Goal: Information Seeking & Learning: Learn about a topic

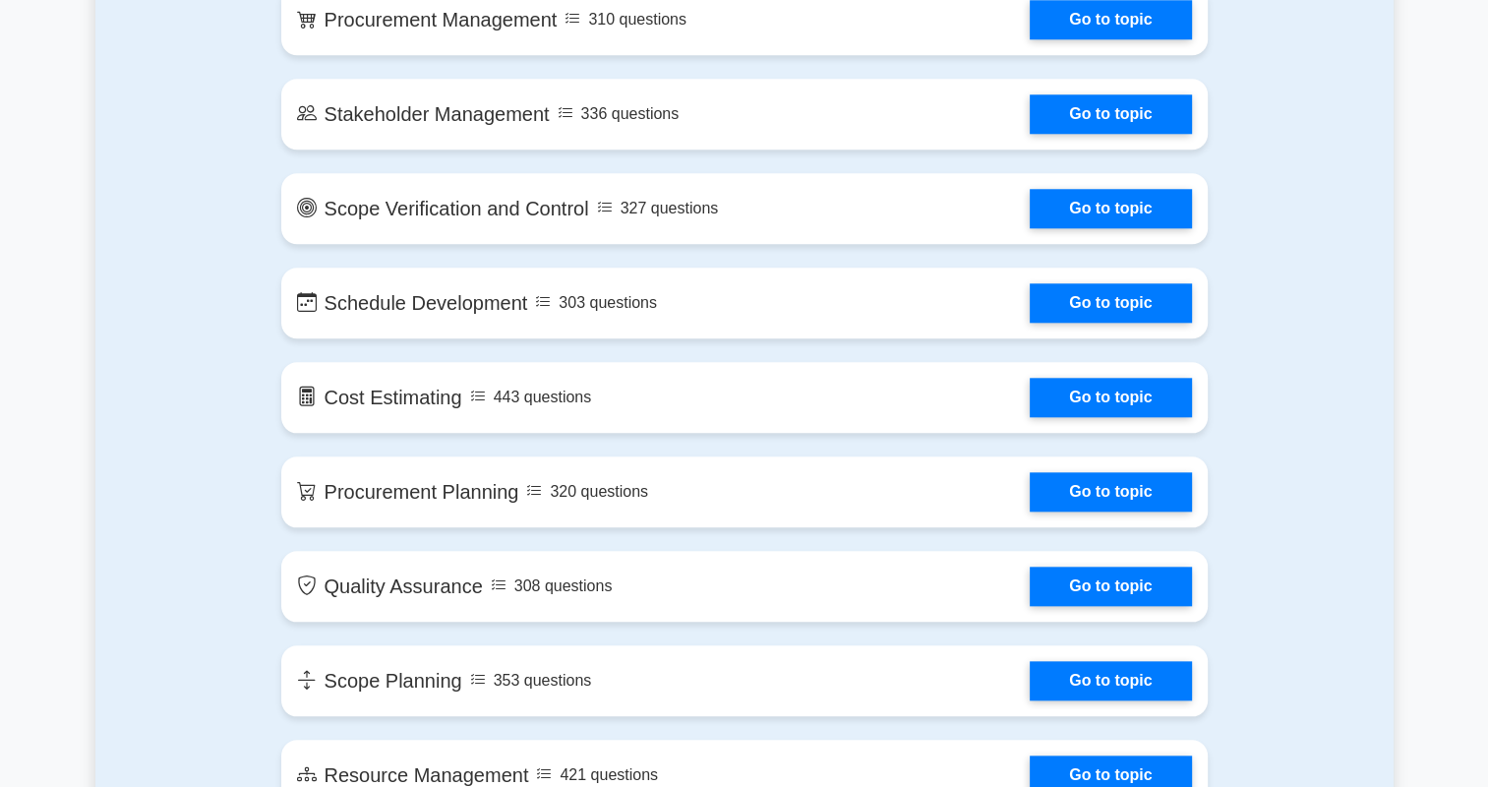
scroll to position [1937, 0]
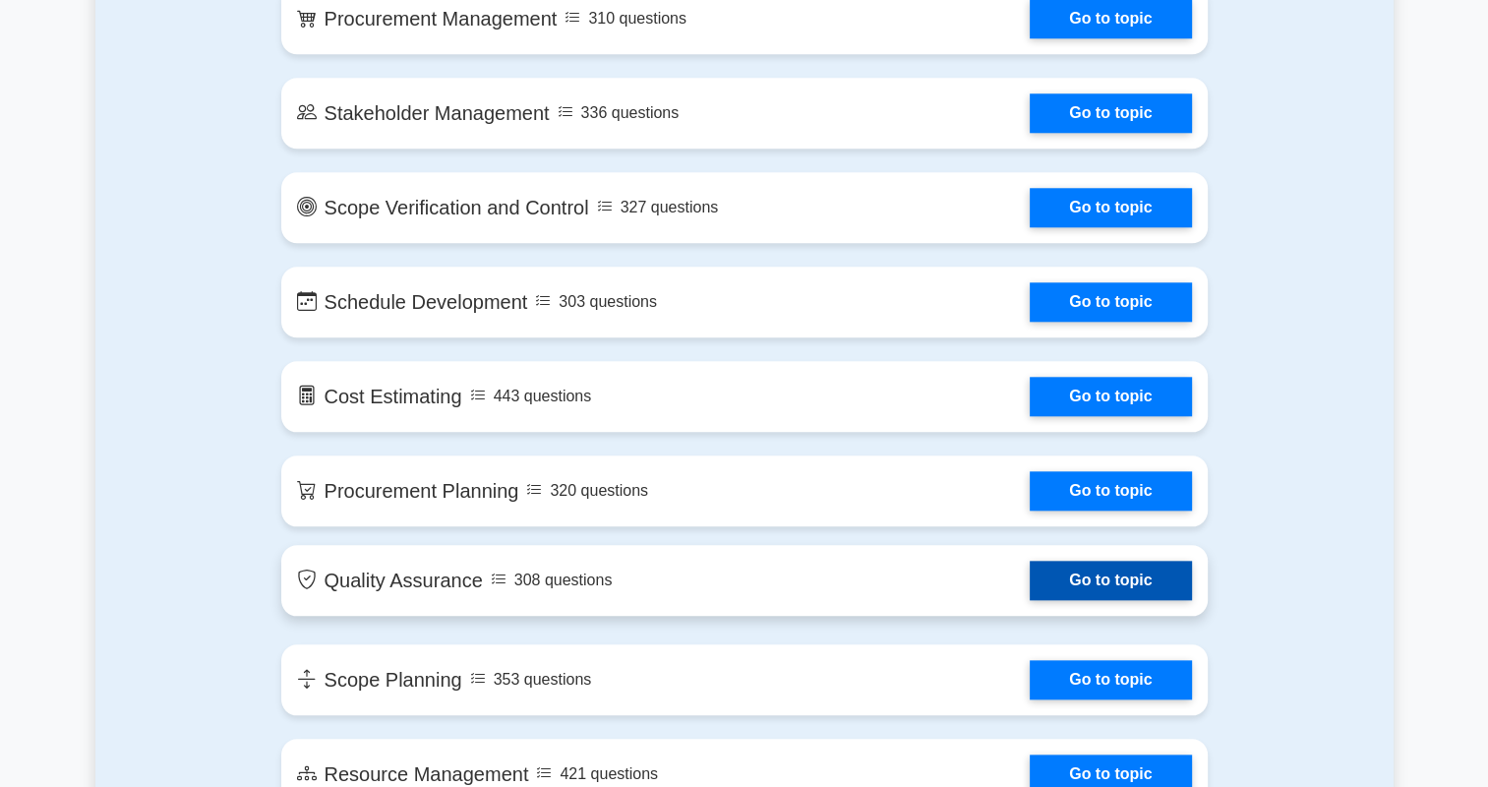
click at [1070, 584] on link "Go to topic" at bounding box center [1109, 579] width 161 height 39
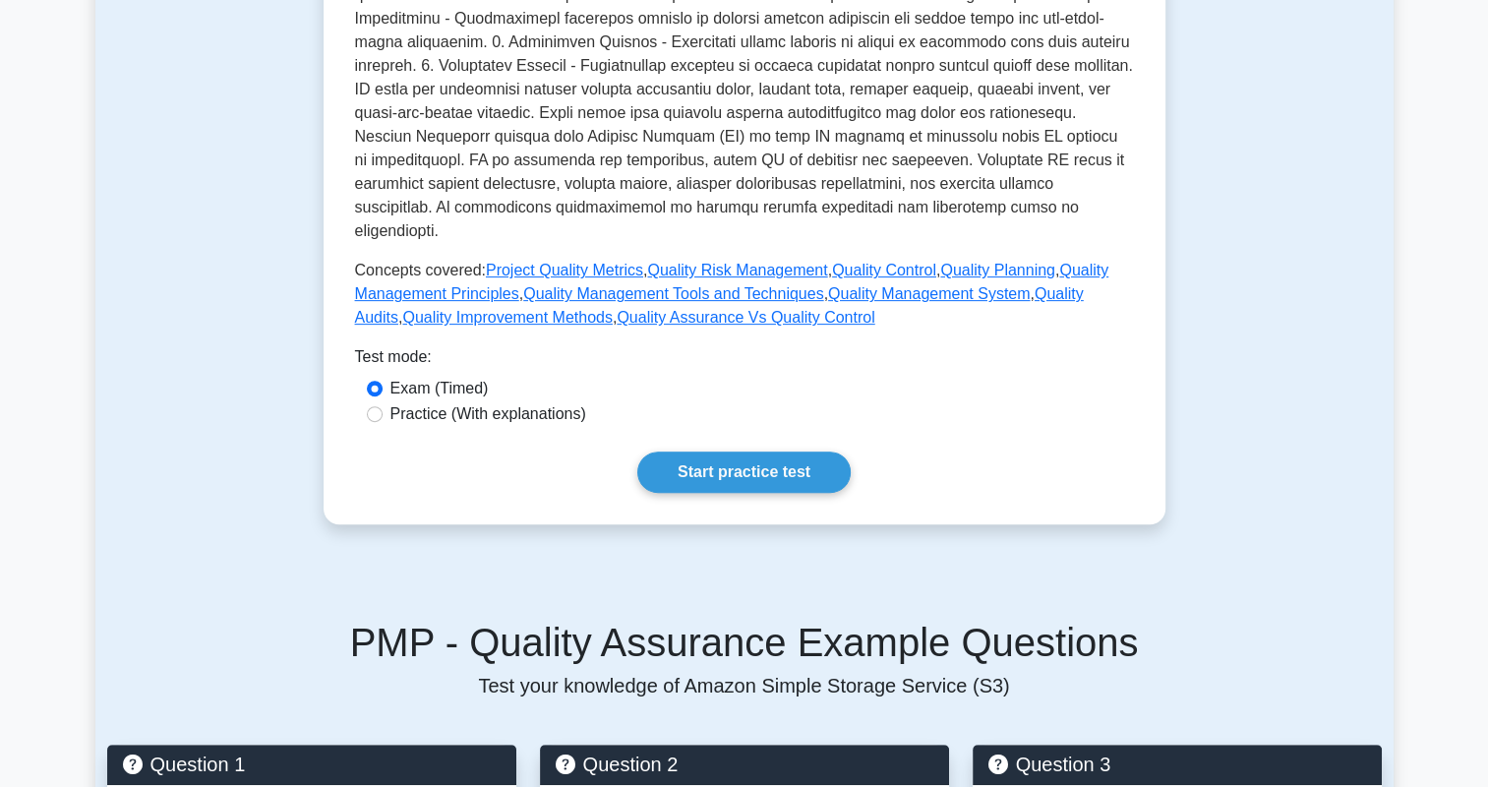
scroll to position [586, 0]
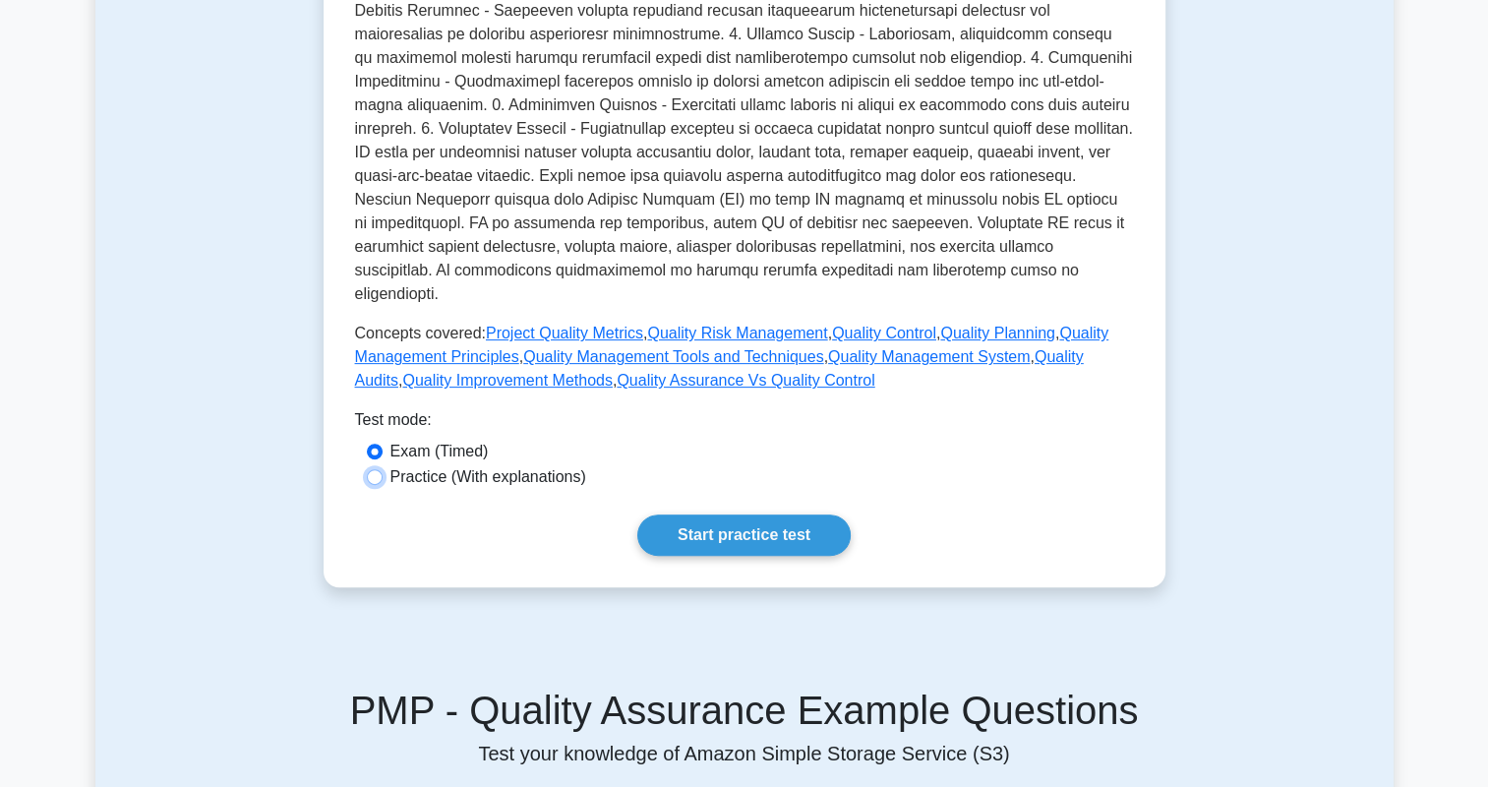
click at [372, 469] on input "Practice (With explanations)" at bounding box center [375, 477] width 16 height 16
radio input "true"
click at [693, 520] on link "Start practice test" at bounding box center [743, 534] width 213 height 41
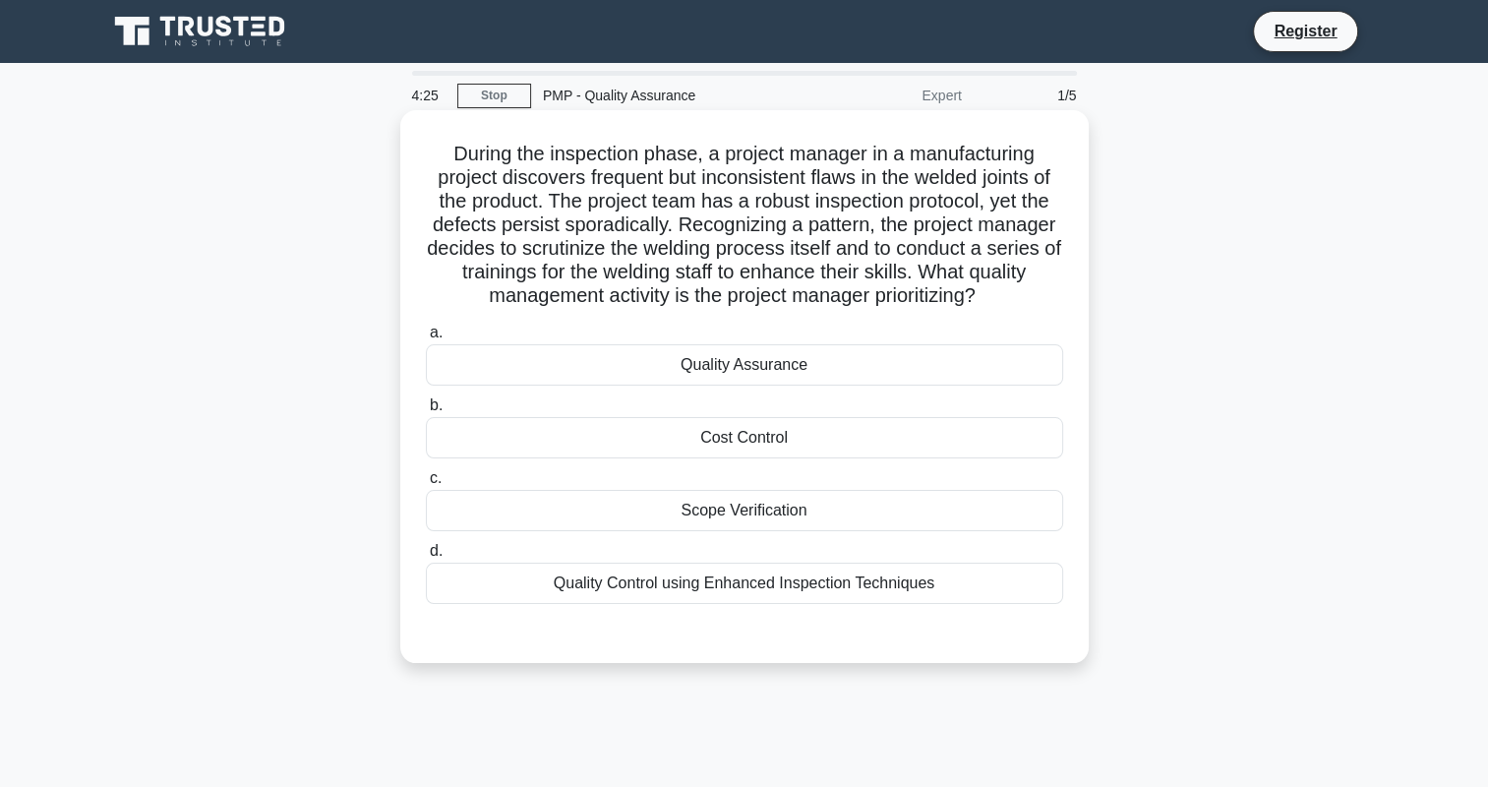
click at [613, 592] on div "Quality Control using Enhanced Inspection Techniques" at bounding box center [744, 582] width 637 height 41
click at [426, 557] on input "d. Quality Control using Enhanced Inspection Techniques" at bounding box center [426, 551] width 0 height 13
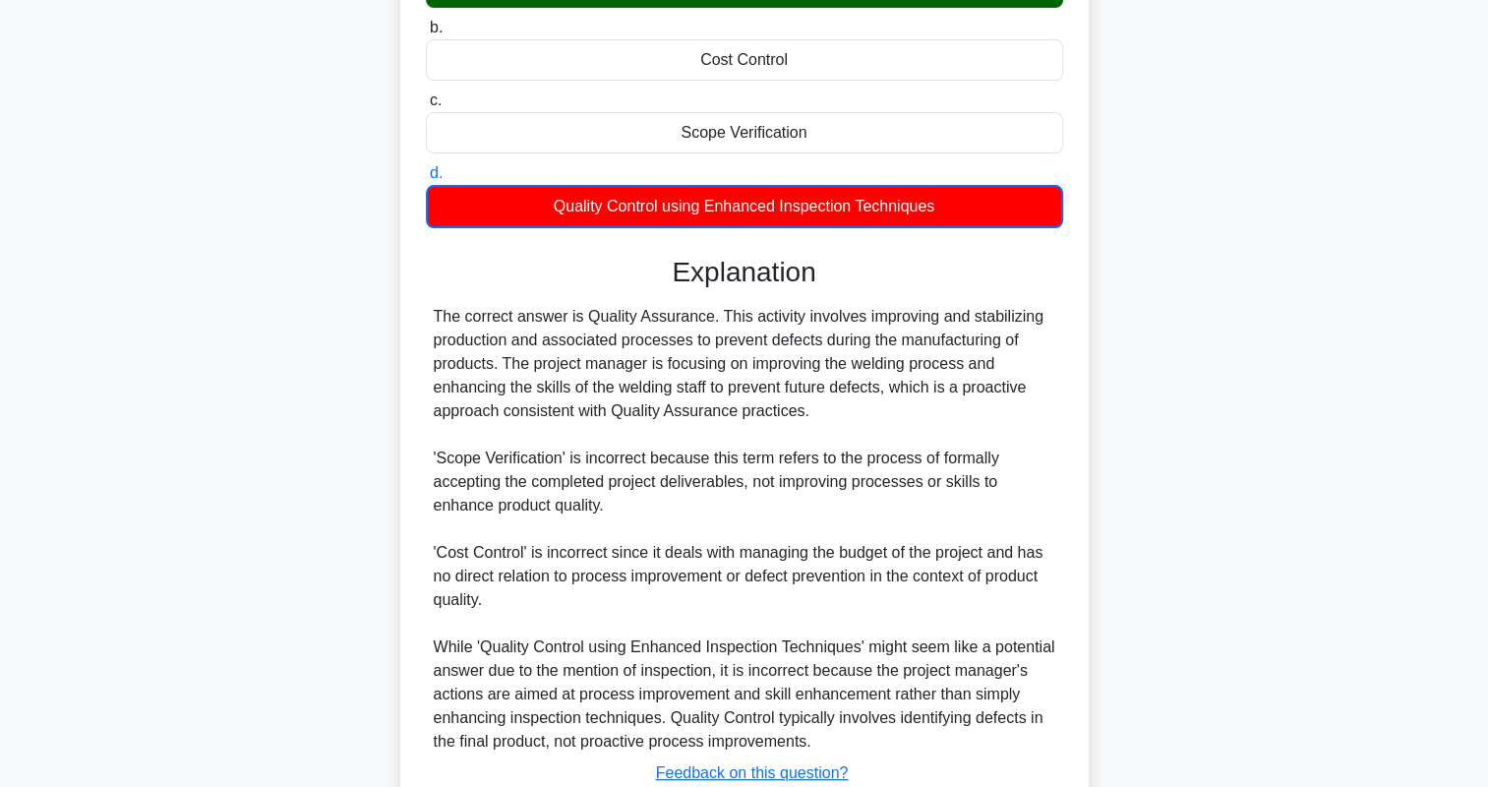
scroll to position [379, 0]
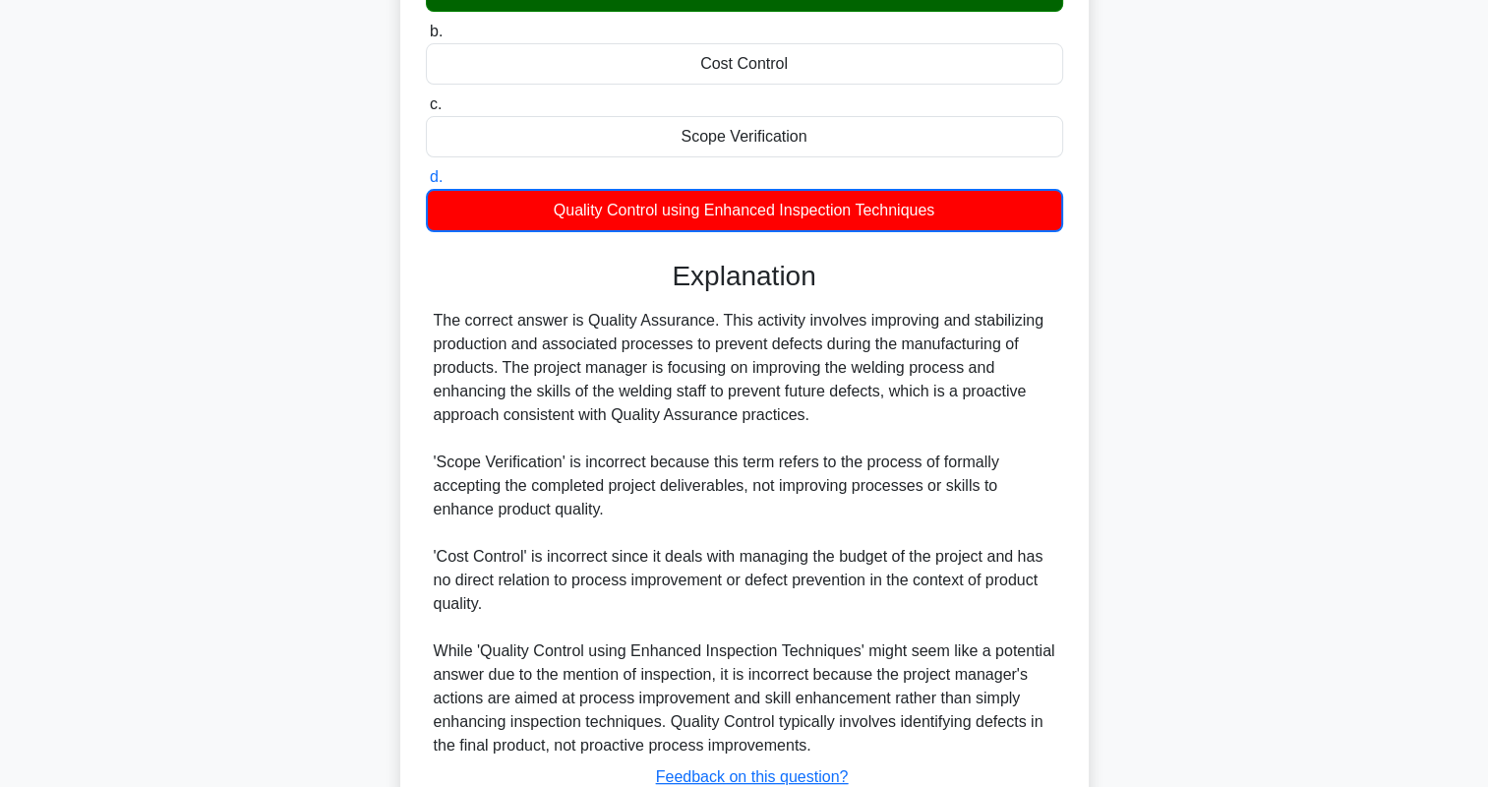
click at [173, 354] on div "During the inspection phase, a project manager in a manufacturing project disco…" at bounding box center [744, 329] width 1298 height 1185
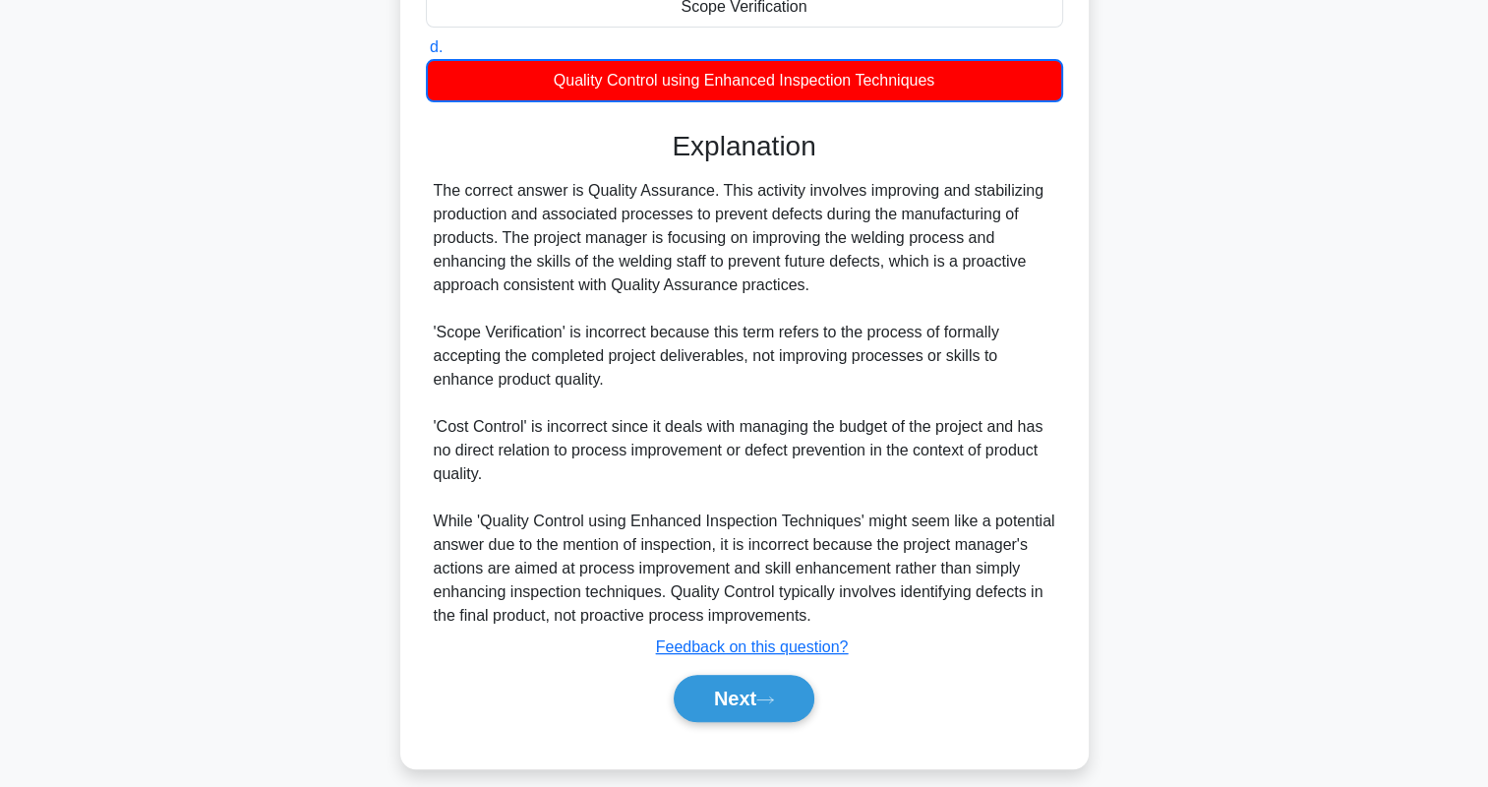
scroll to position [521, 0]
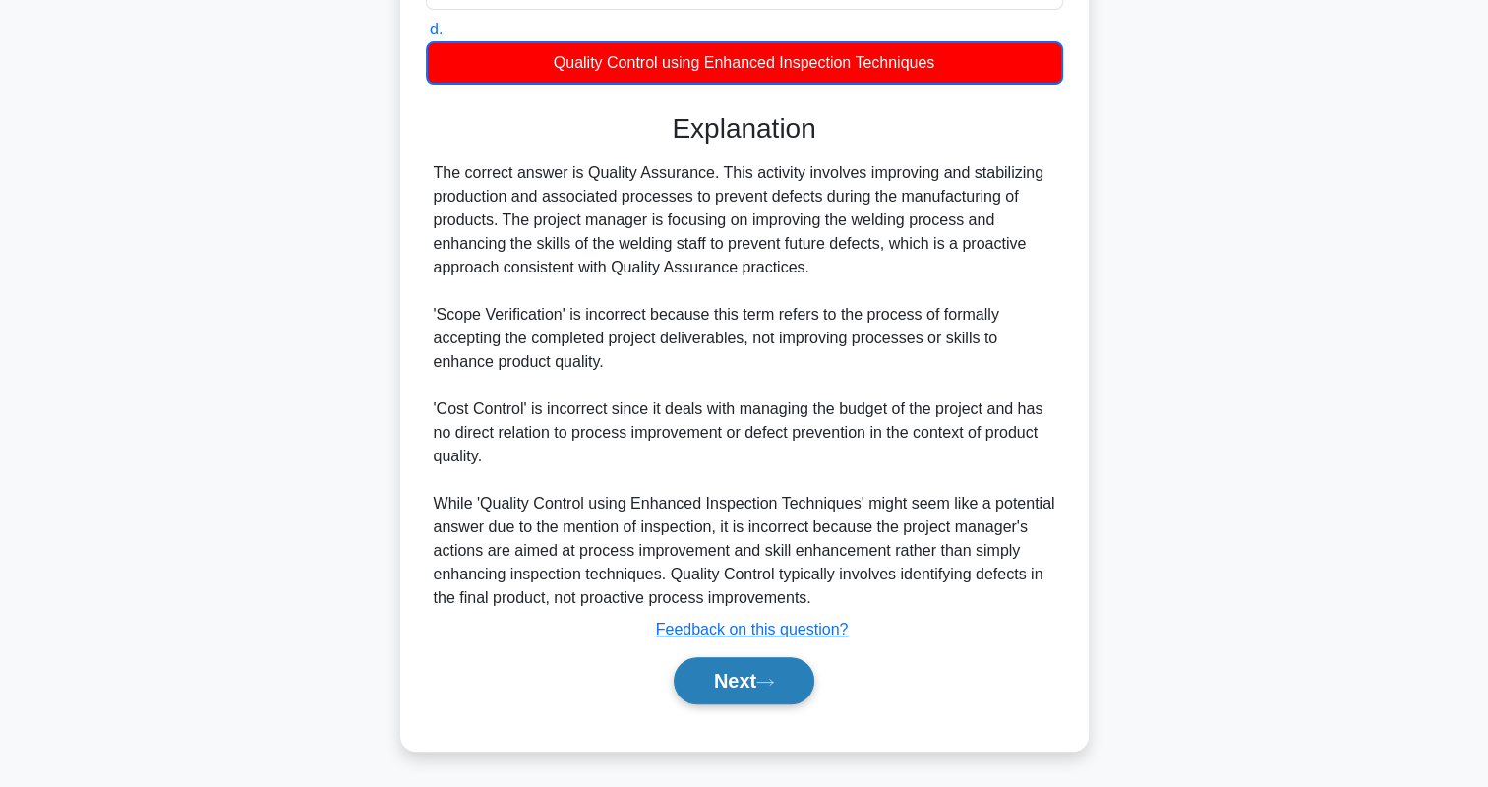
click at [718, 702] on button "Next" at bounding box center [743, 680] width 141 height 47
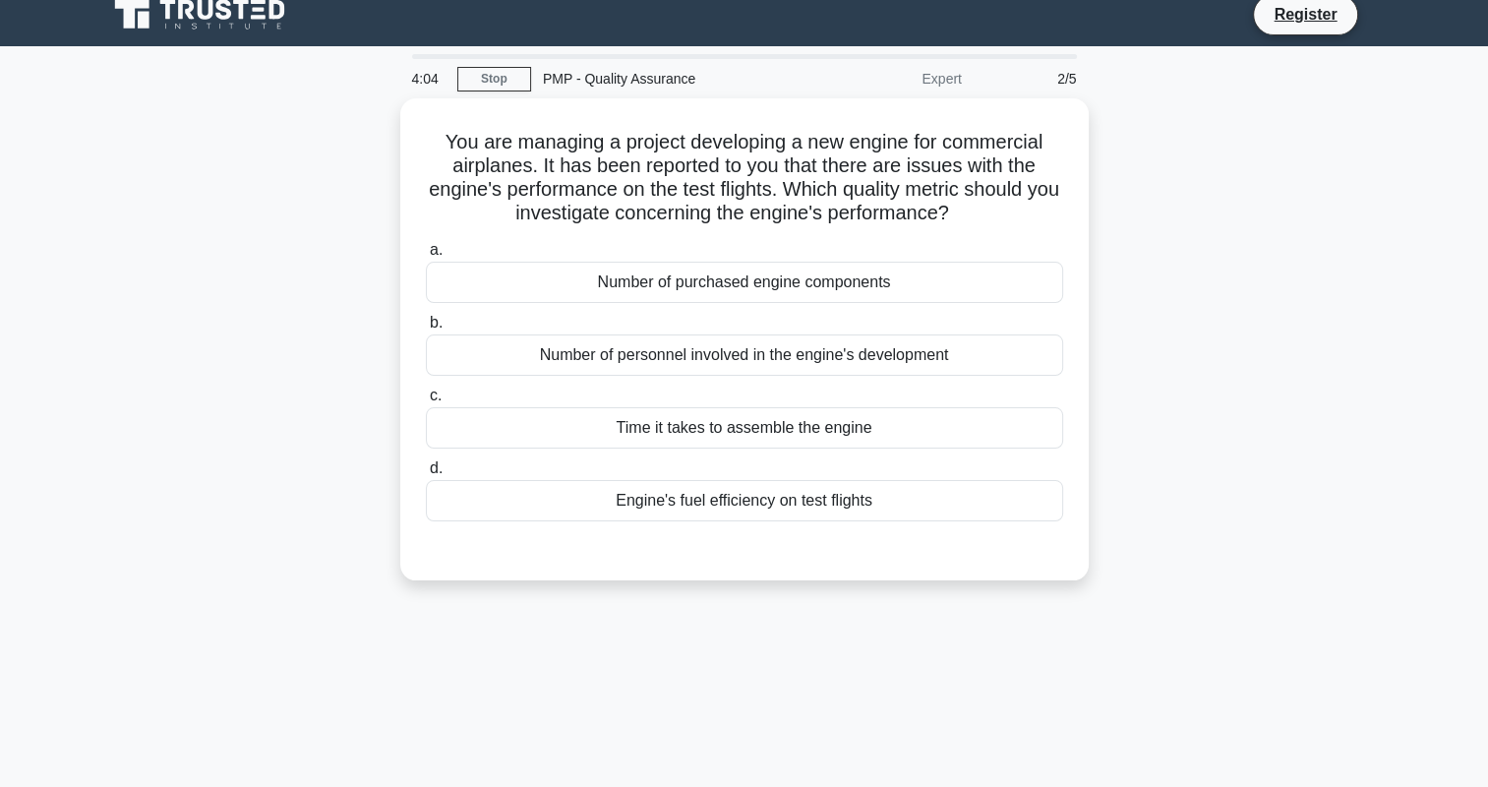
scroll to position [0, 0]
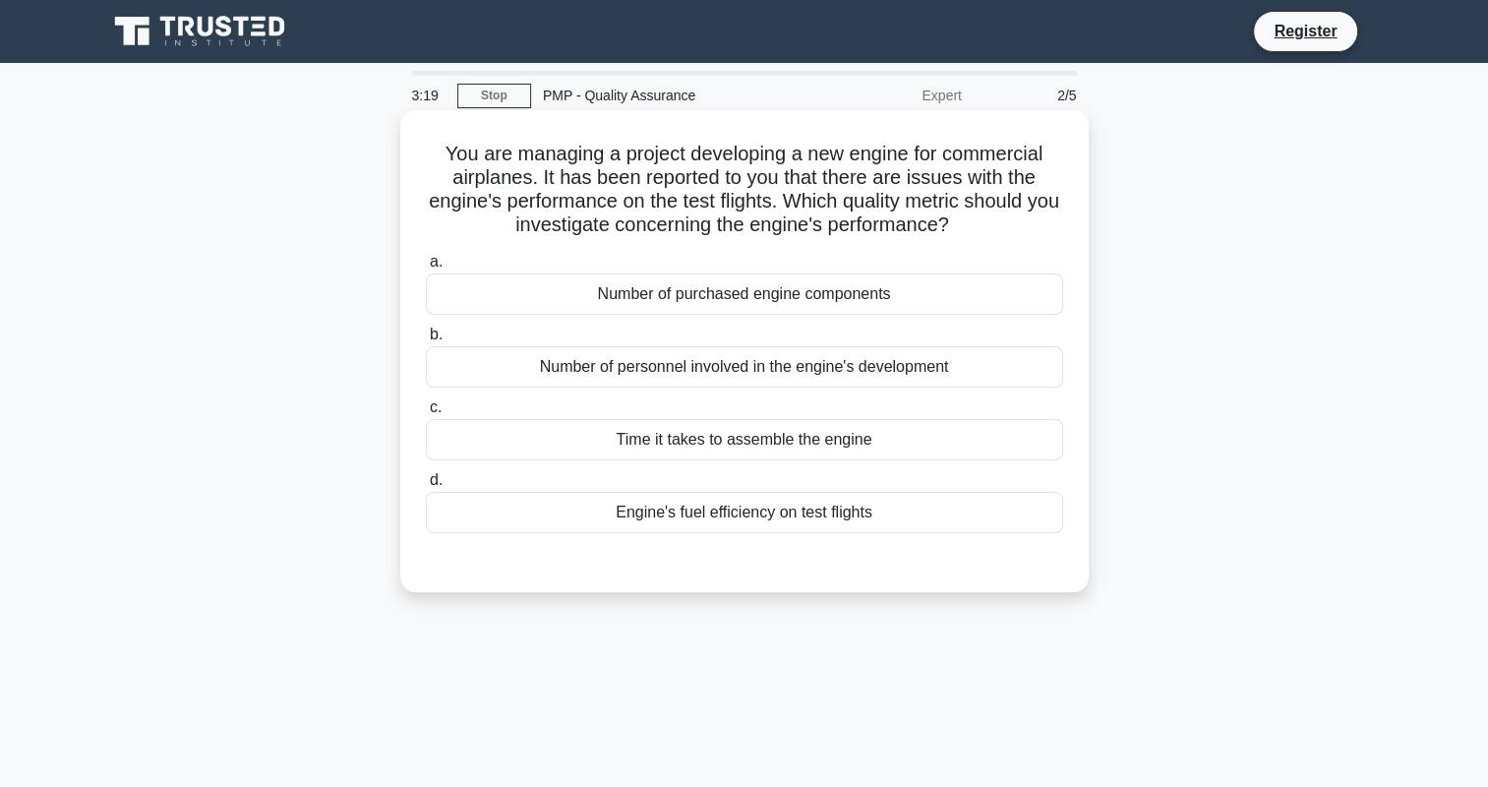
click at [680, 303] on div "Number of purchased engine components" at bounding box center [744, 293] width 637 height 41
click at [426, 268] on input "a. Number of purchased engine components" at bounding box center [426, 262] width 0 height 13
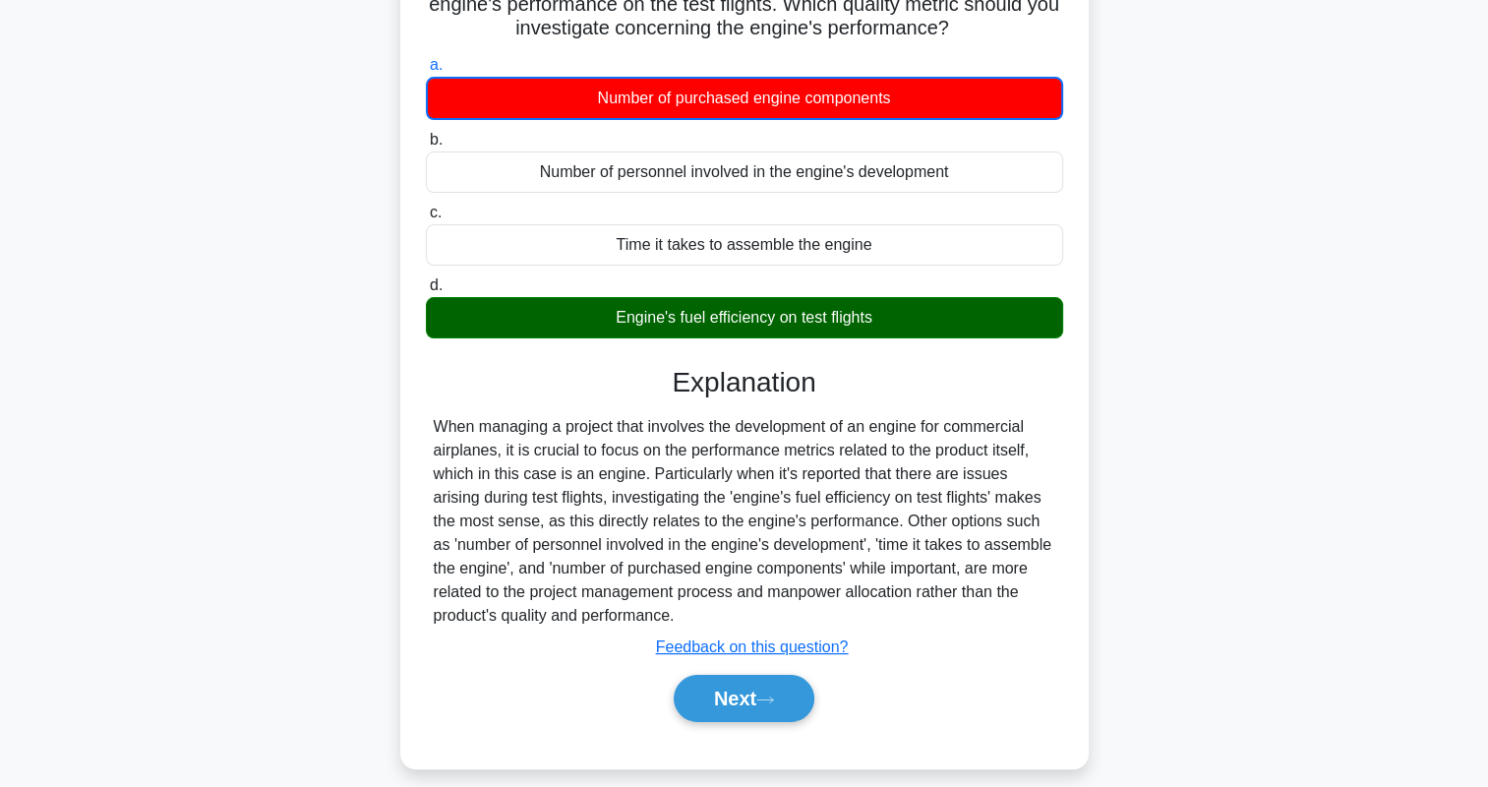
scroll to position [197, 0]
click at [729, 698] on button "Next" at bounding box center [743, 697] width 141 height 47
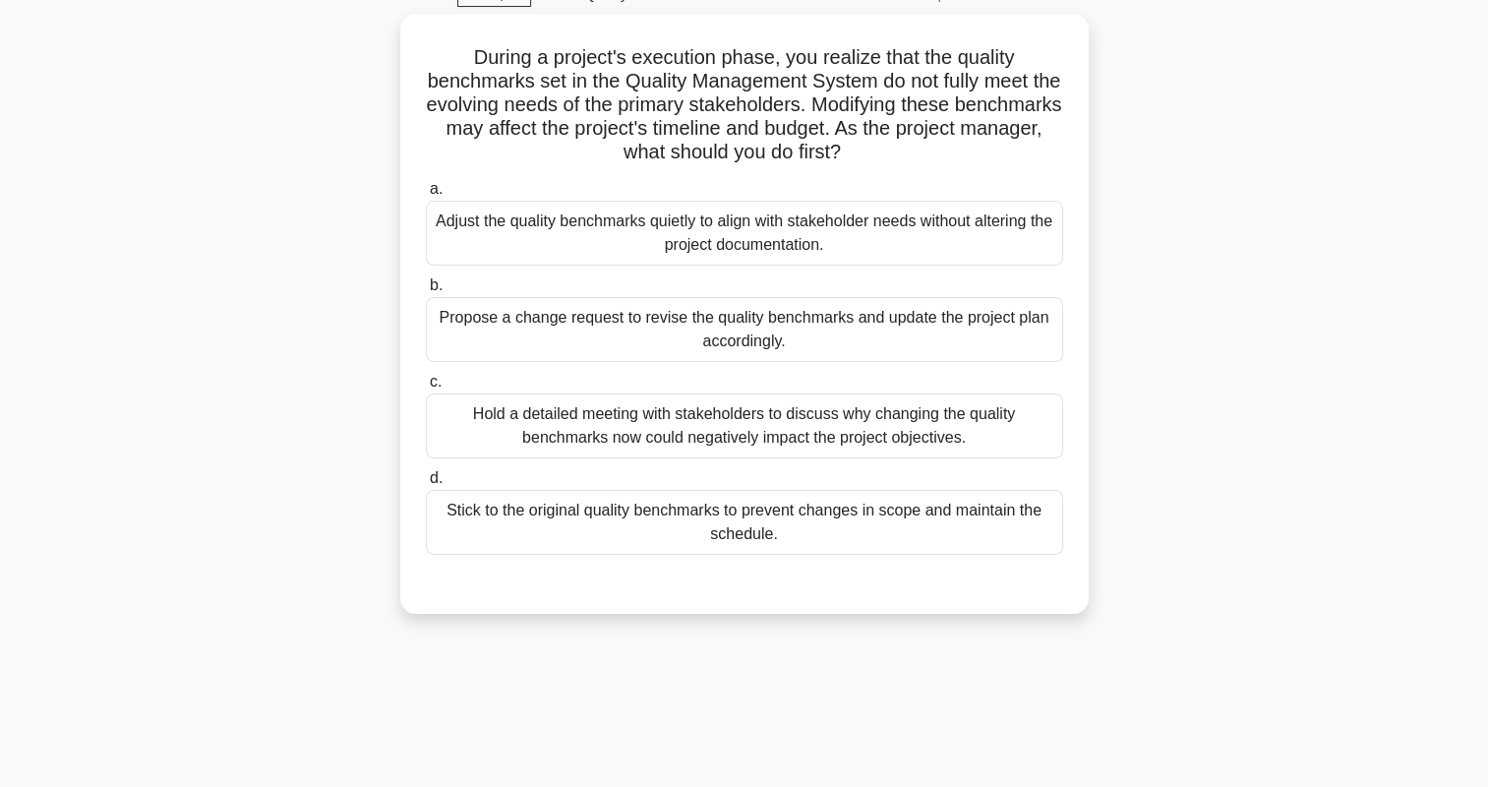
scroll to position [90, 0]
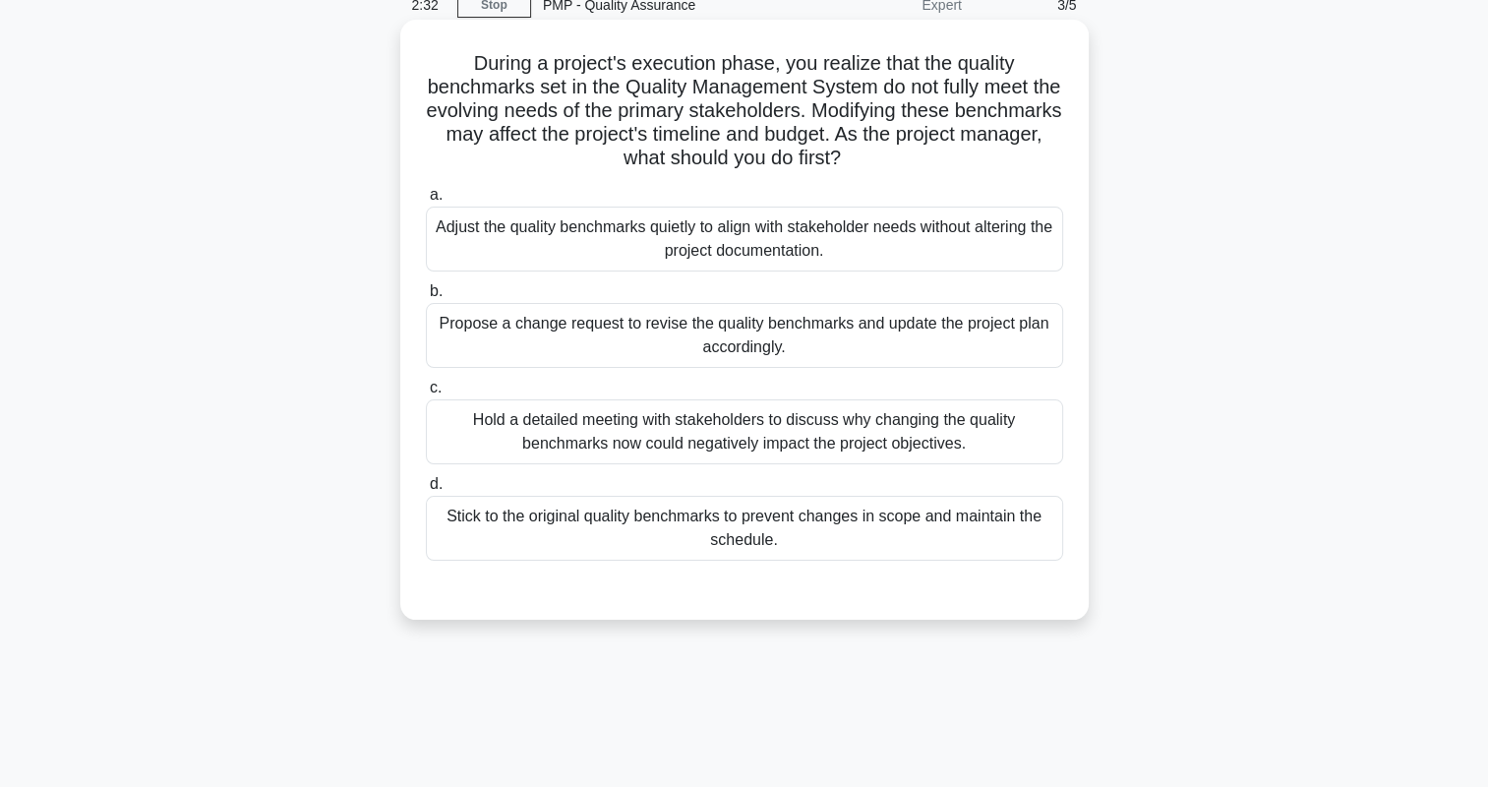
click at [671, 440] on div "Hold a detailed meeting with stakeholders to discuss why changing the quality b…" at bounding box center [744, 431] width 637 height 65
click at [426, 394] on input "c. Hold a detailed meeting with stakeholders to discuss why changing the qualit…" at bounding box center [426, 387] width 0 height 13
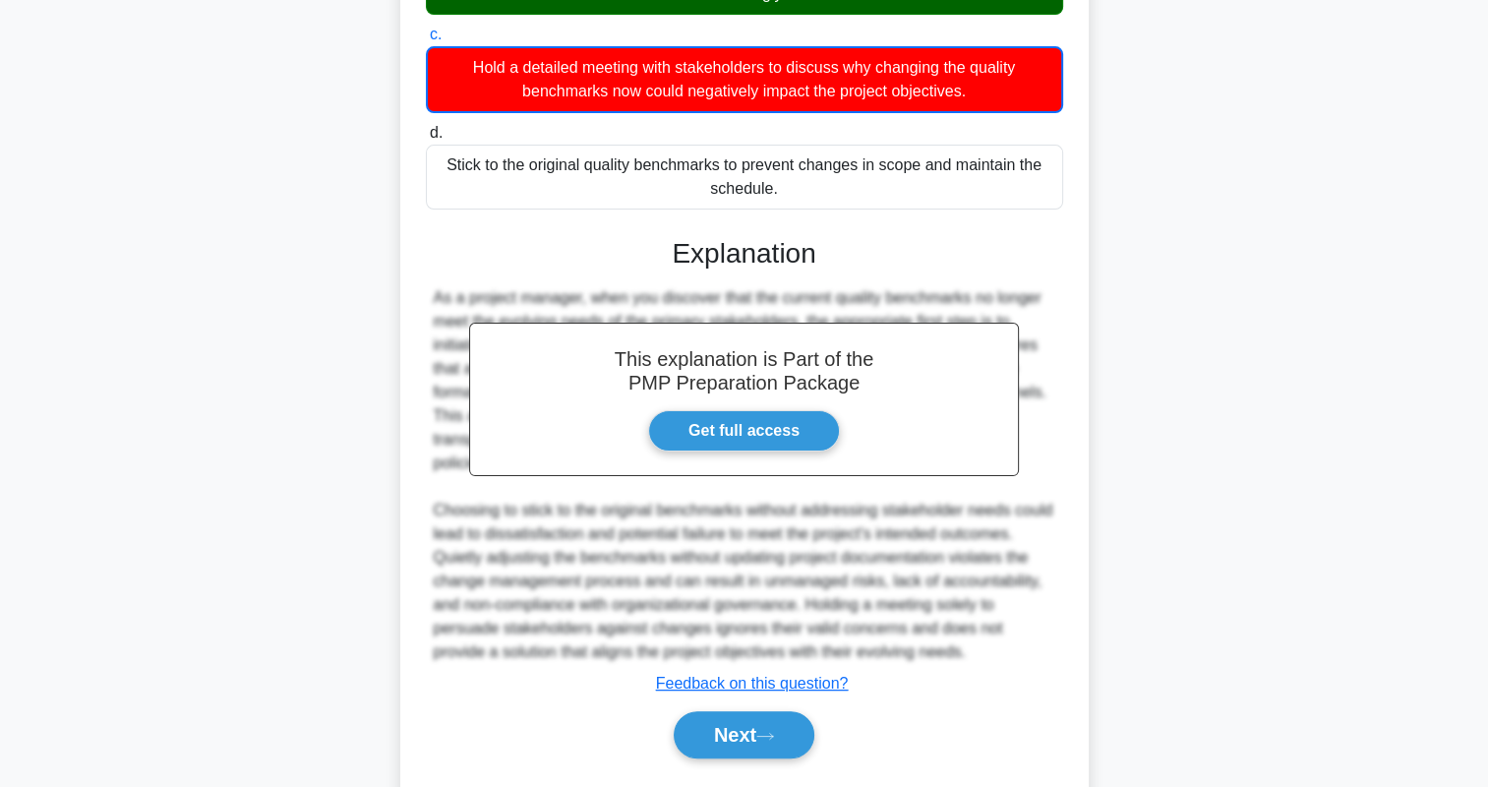
scroll to position [497, 0]
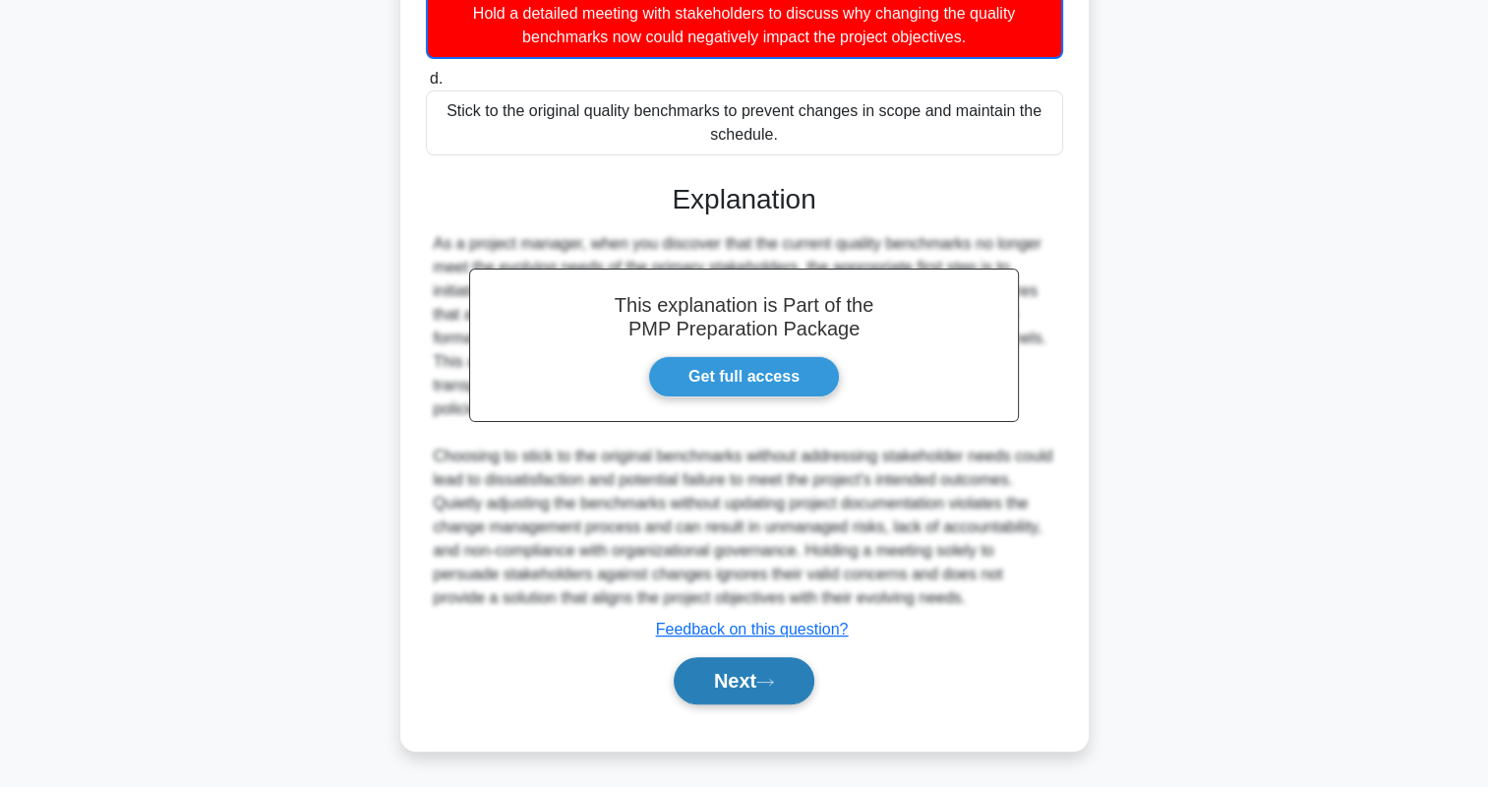
click at [763, 684] on button "Next" at bounding box center [743, 680] width 141 height 47
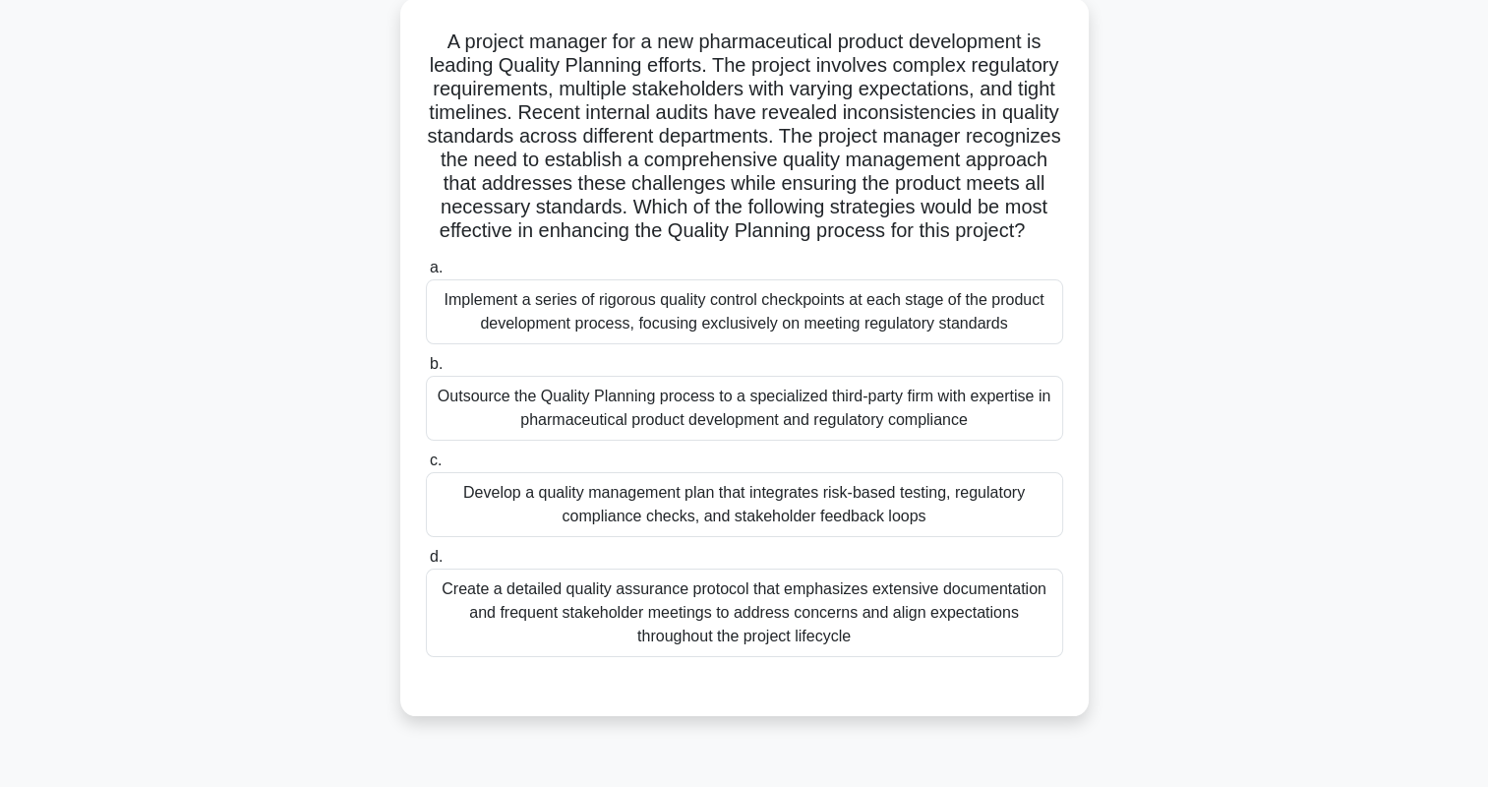
scroll to position [120, 0]
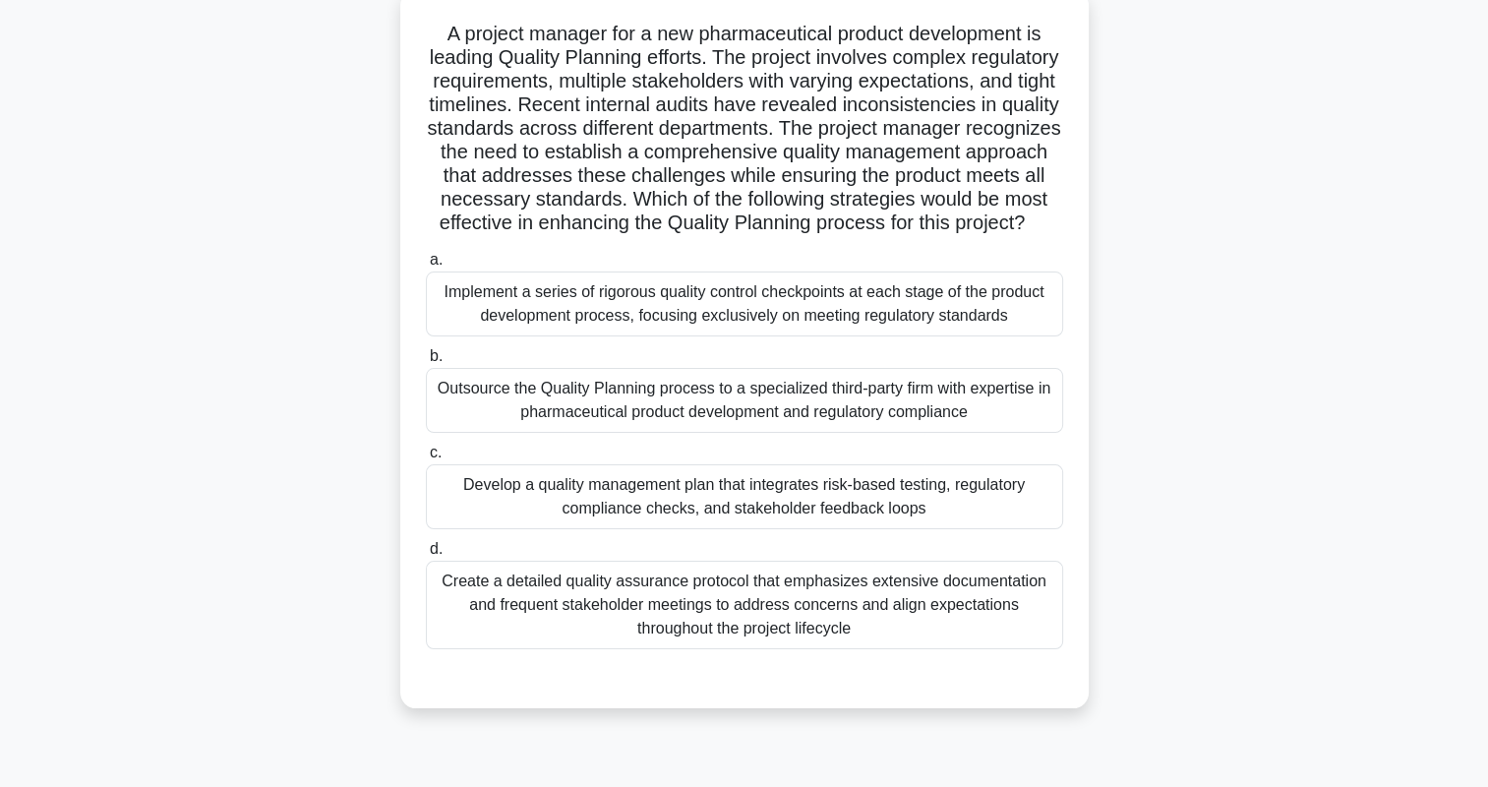
click at [697, 515] on div "Develop a quality management plan that integrates risk-based testing, regulator…" at bounding box center [744, 496] width 637 height 65
click at [426, 459] on input "c. Develop a quality management plan that integrates risk-based testing, regula…" at bounding box center [426, 452] width 0 height 13
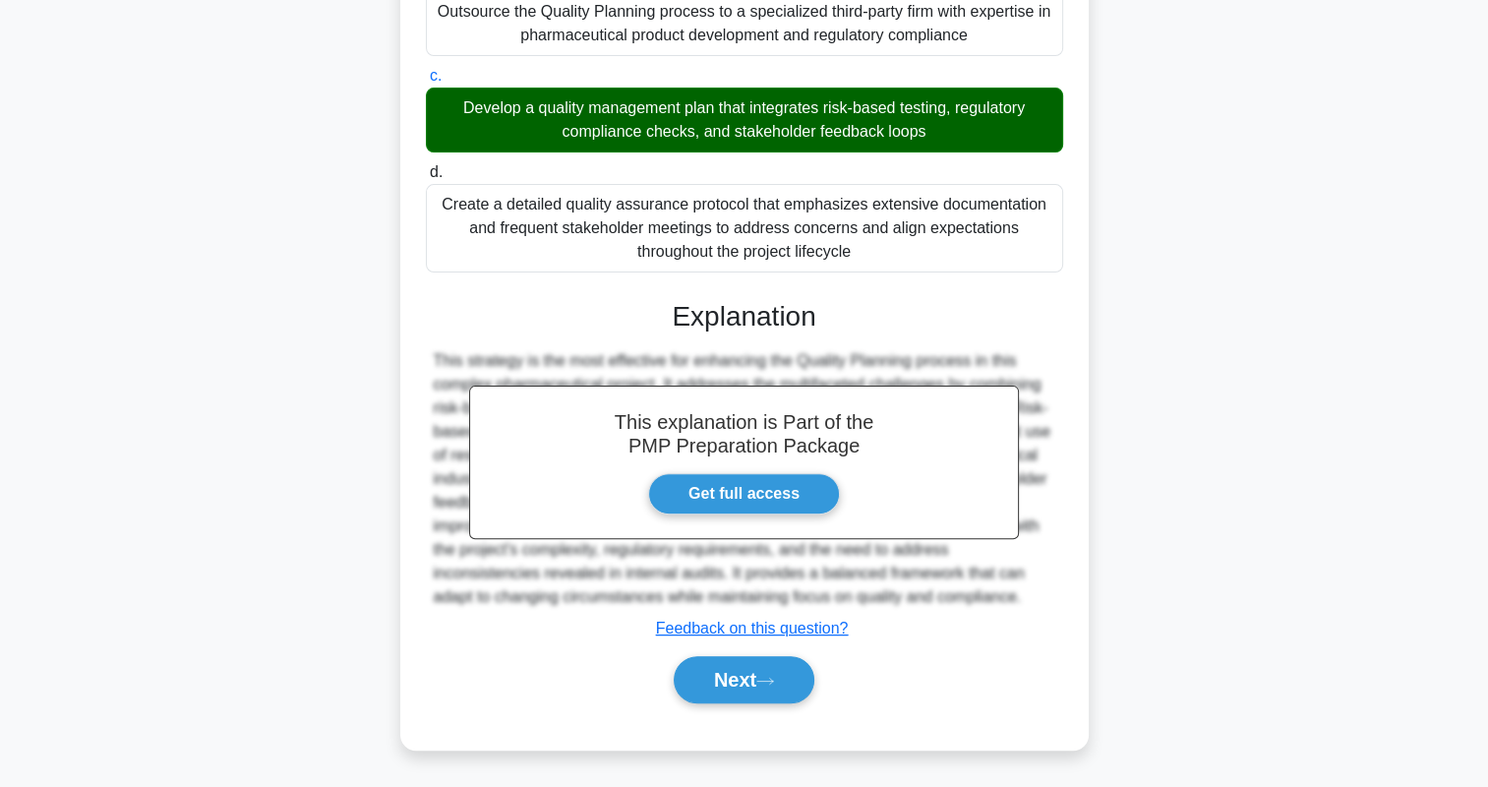
scroll to position [516, 0]
click at [704, 683] on button "Next" at bounding box center [743, 679] width 141 height 47
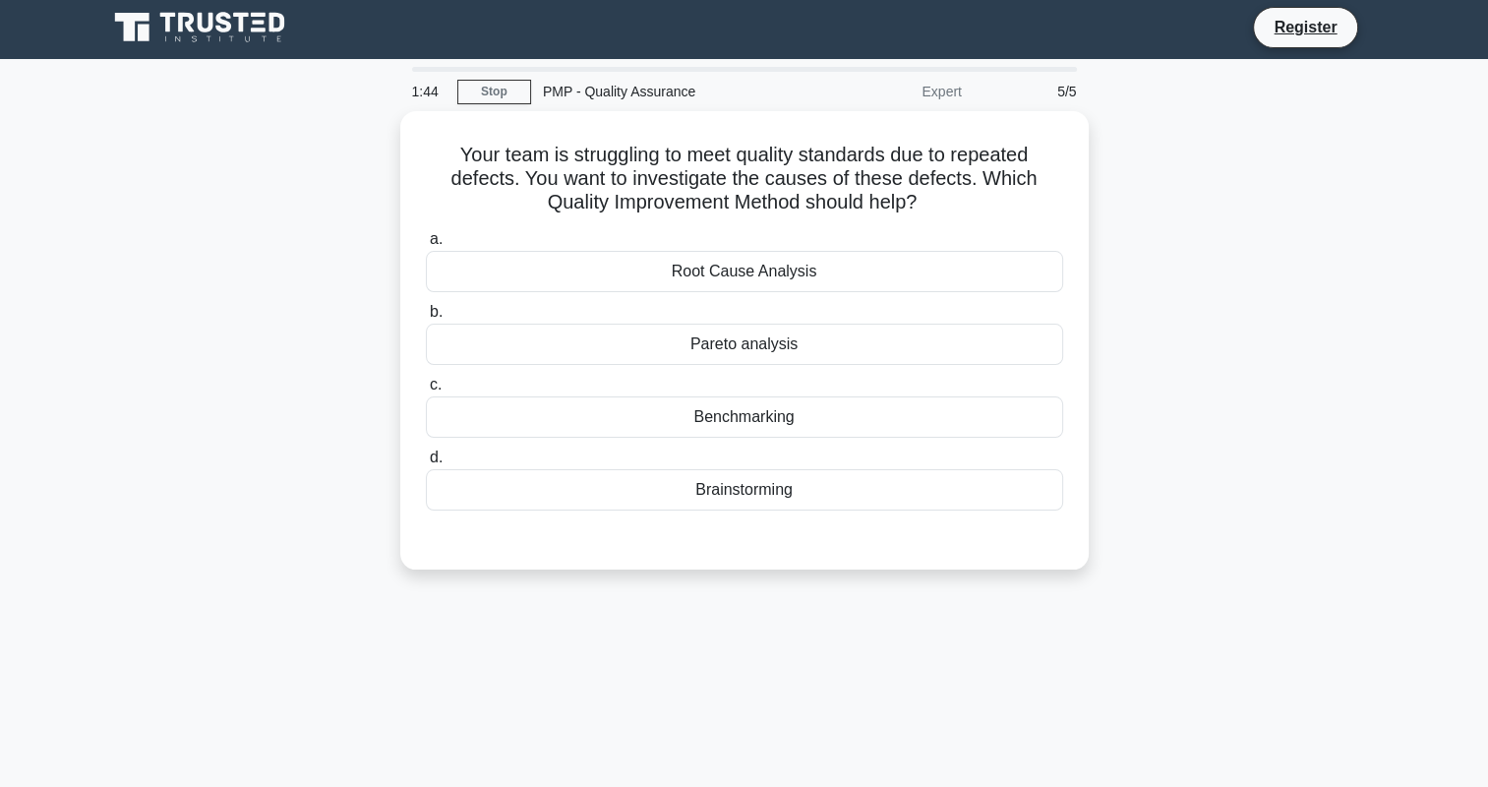
scroll to position [0, 0]
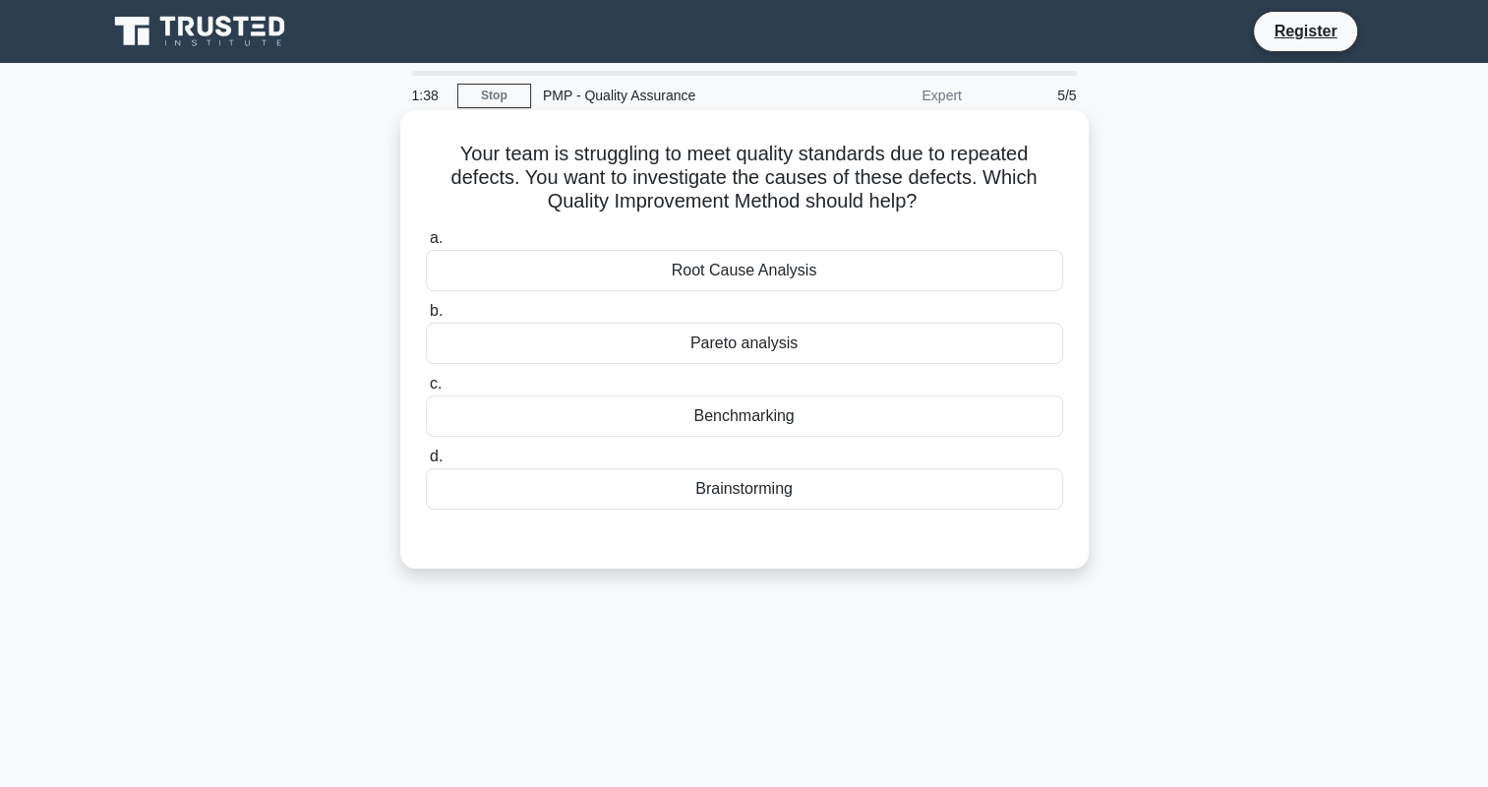
click at [712, 274] on div "Root Cause Analysis" at bounding box center [744, 270] width 637 height 41
click at [426, 245] on input "a. Root Cause Analysis" at bounding box center [426, 238] width 0 height 13
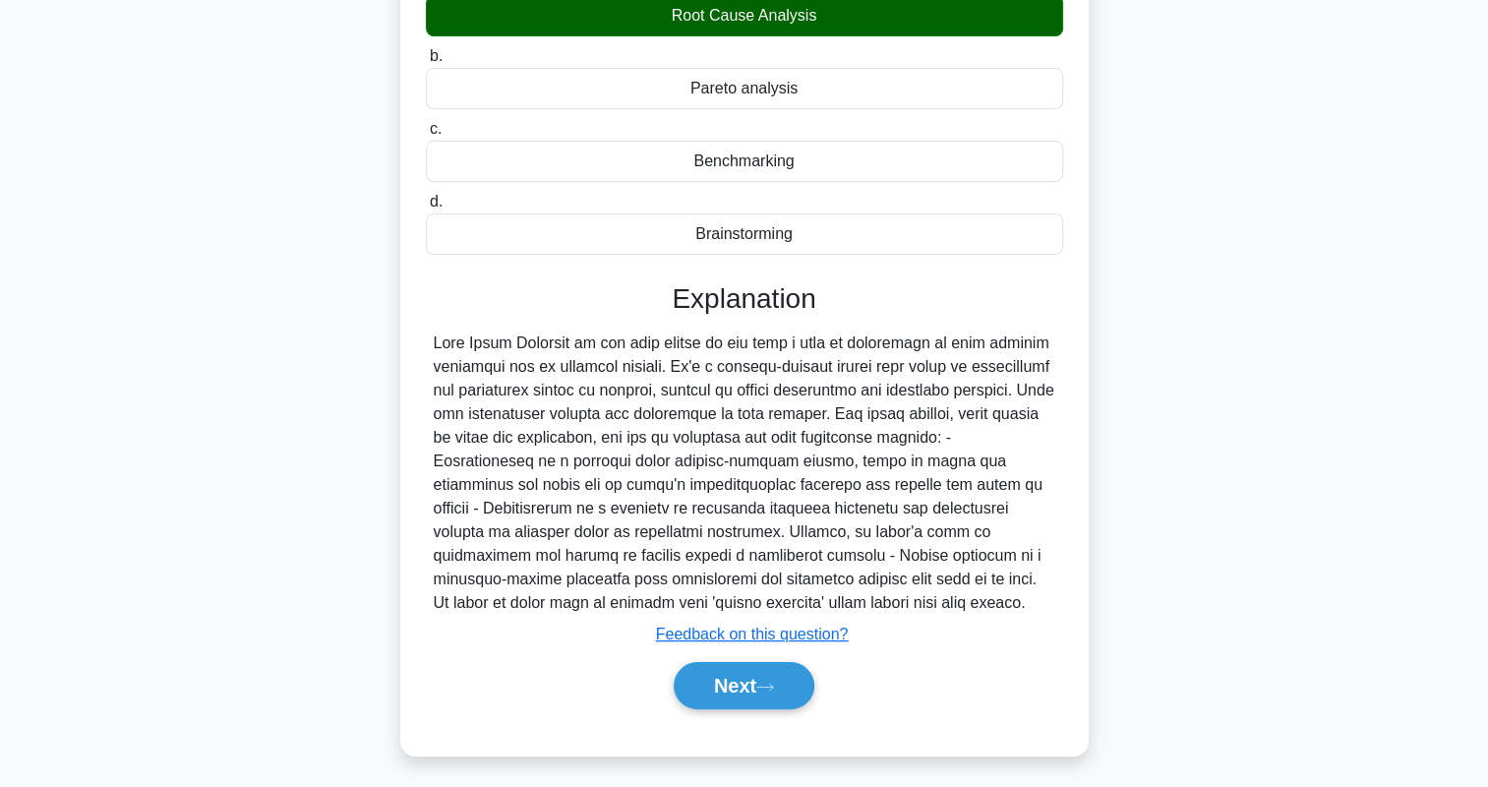
scroll to position [256, 0]
click at [743, 680] on button "Next" at bounding box center [743, 684] width 141 height 47
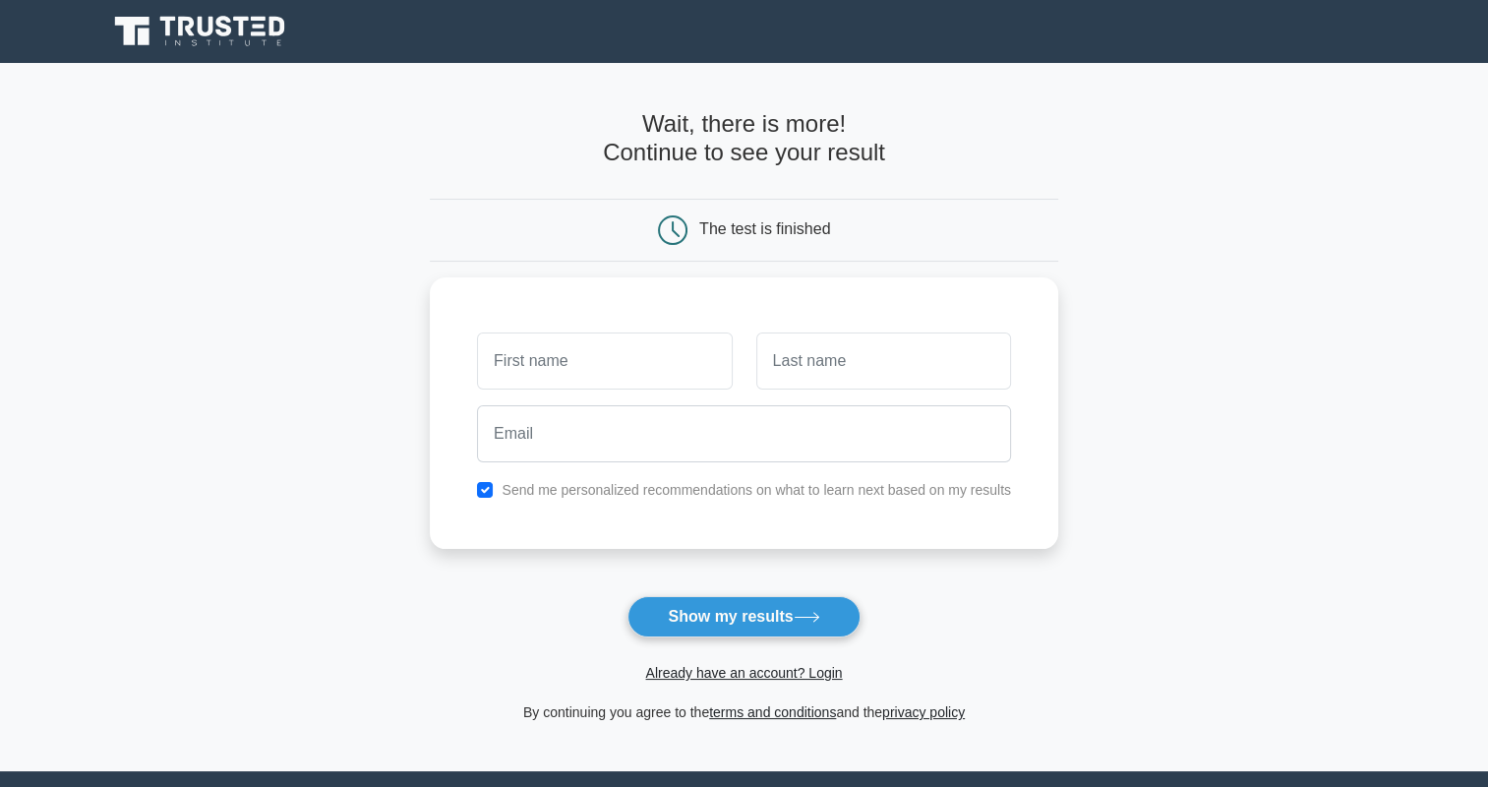
click at [314, 497] on main "Wait, there is more! Continue to see your result The test is finished and the" at bounding box center [744, 417] width 1488 height 708
click at [674, 619] on button "Show my results" at bounding box center [743, 616] width 232 height 41
